Goal: Task Accomplishment & Management: Manage account settings

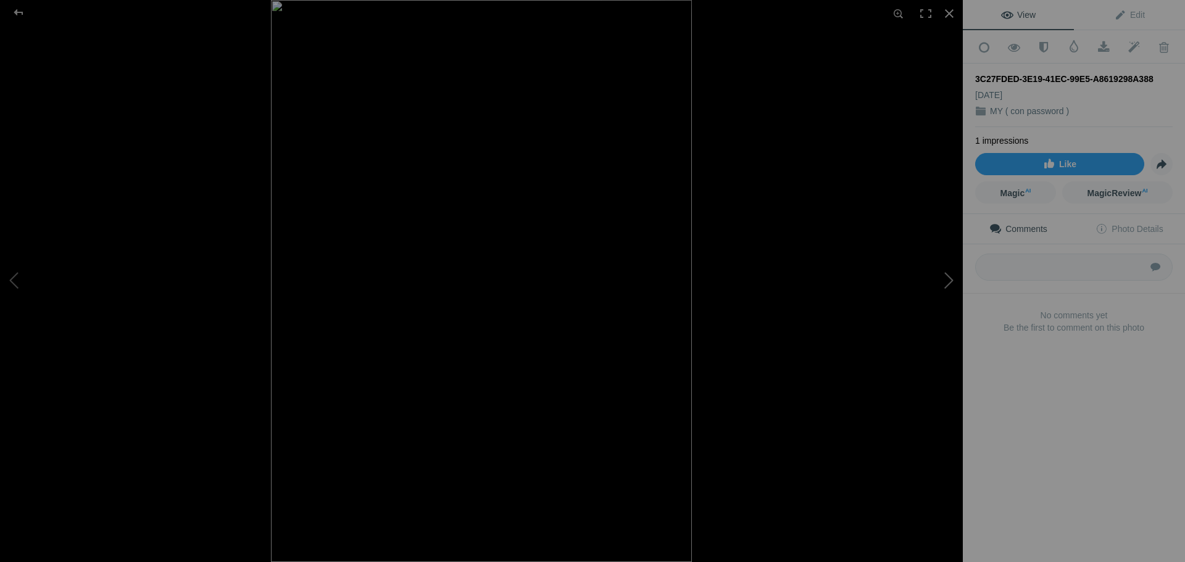
click at [951, 281] on button at bounding box center [916, 281] width 93 height 202
click at [18, 279] on button at bounding box center [46, 281] width 93 height 202
click at [948, 17] on div at bounding box center [948, 13] width 27 height 27
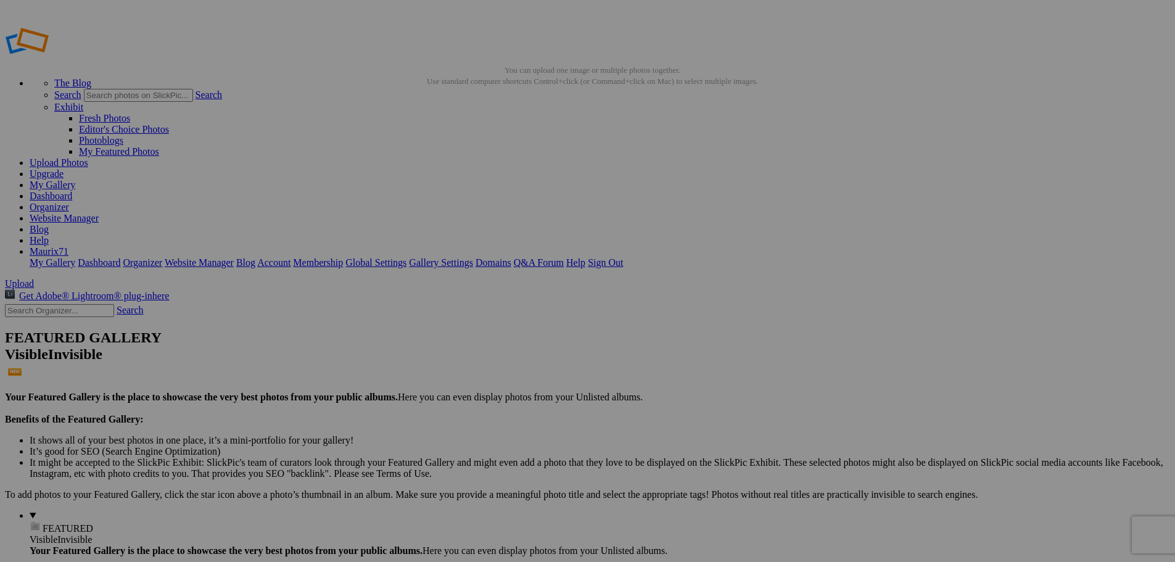
drag, startPoint x: 408, startPoint y: 241, endPoint x: 552, endPoint y: 239, distance: 143.8
type input "43"
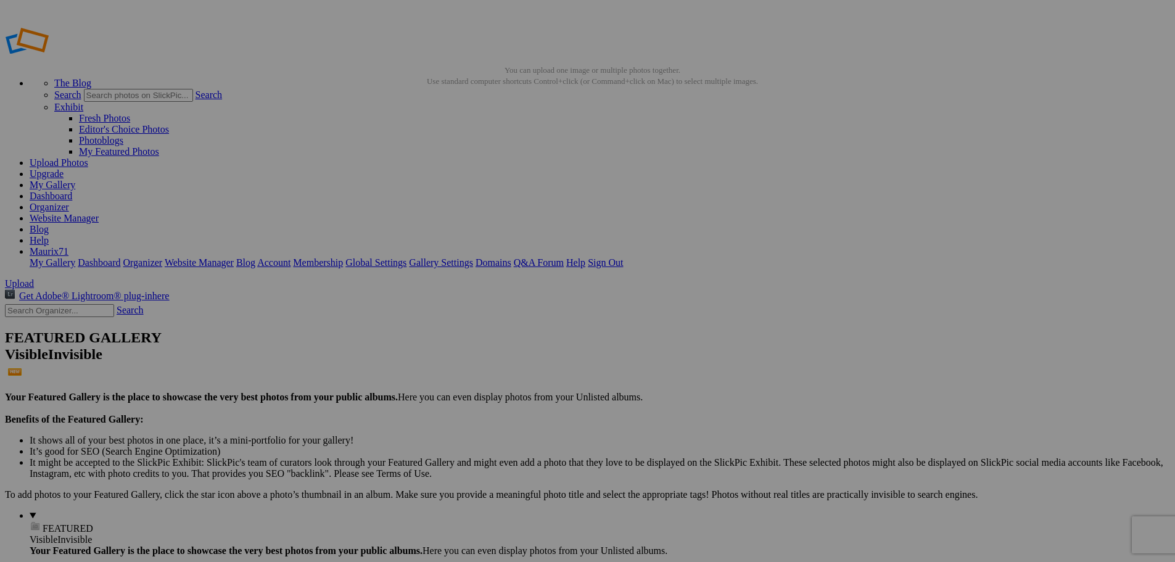
scroll to position [0, 54]
drag, startPoint x: 299, startPoint y: 238, endPoint x: 499, endPoint y: 257, distance: 201.5
type input "44"
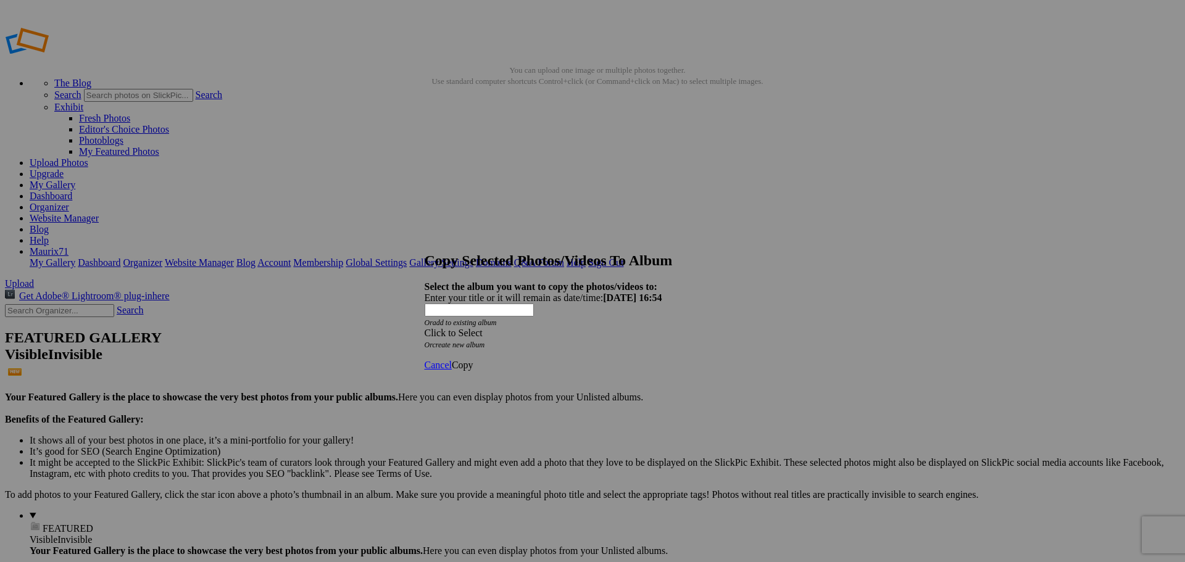
click at [550, 328] on div "Click to Select" at bounding box center [587, 333] width 327 height 11
click at [528, 334] on link "SCATTI PRIVATI" at bounding box center [513, 328] width 73 height 10
click at [473, 360] on span "Copy" at bounding box center [463, 365] width 22 height 10
click at [464, 326] on span "Ok" at bounding box center [458, 320] width 12 height 10
